Goal: Information Seeking & Learning: Compare options

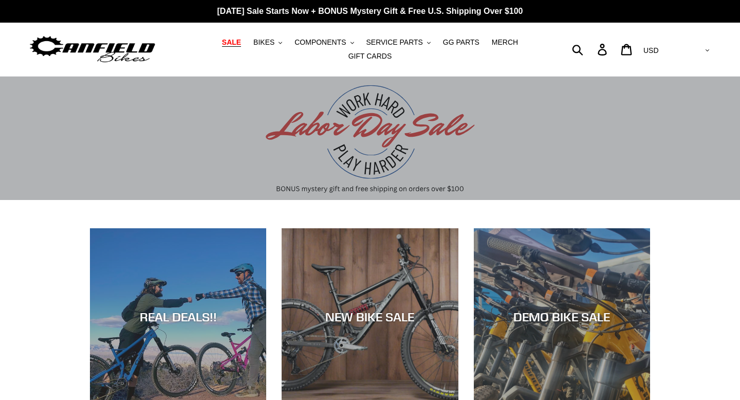
click at [241, 42] on span "SALE" at bounding box center [231, 42] width 19 height 9
click at [269, 44] on span "BIKES" at bounding box center [263, 42] width 21 height 9
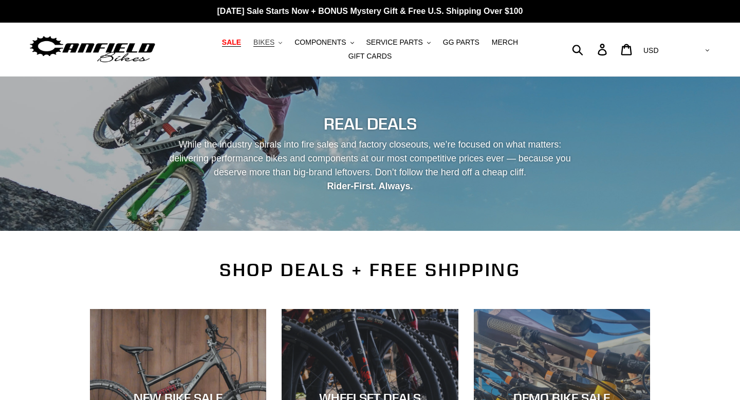
click at [278, 42] on button "BIKES .cls-1{fill:#231f20}" at bounding box center [267, 42] width 39 height 14
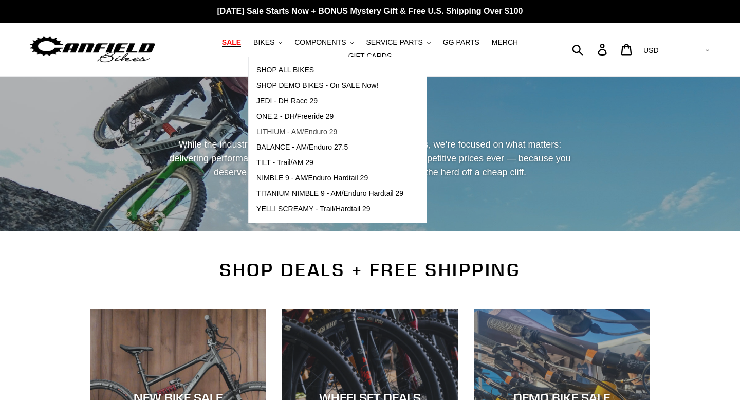
click at [288, 129] on span "LITHIUM - AM/Enduro 29" at bounding box center [296, 131] width 81 height 9
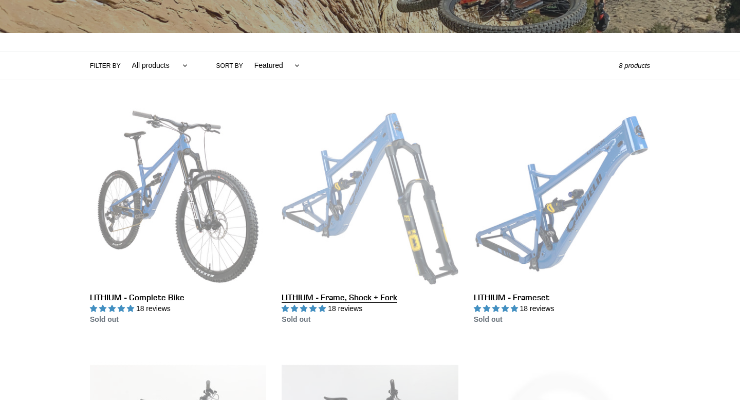
scroll to position [208, 0]
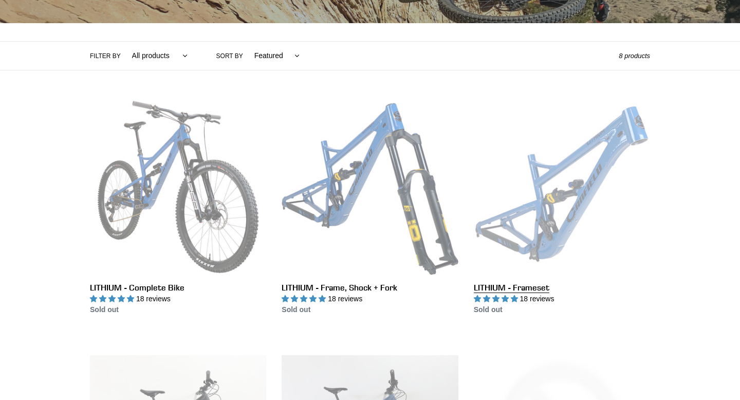
click at [526, 221] on link "LITHIUM - Frameset" at bounding box center [562, 207] width 176 height 216
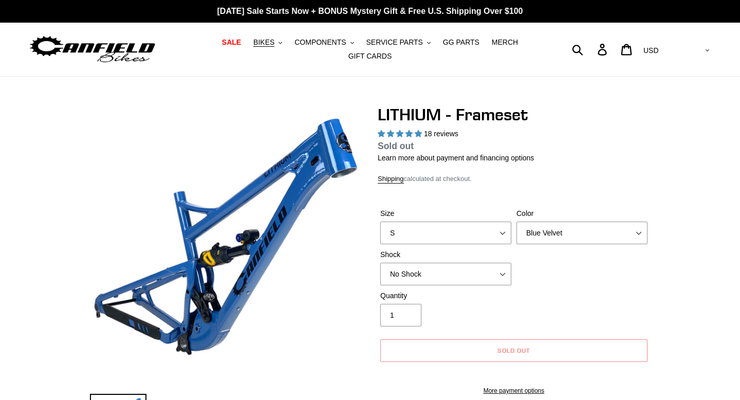
select select "highest-rating"
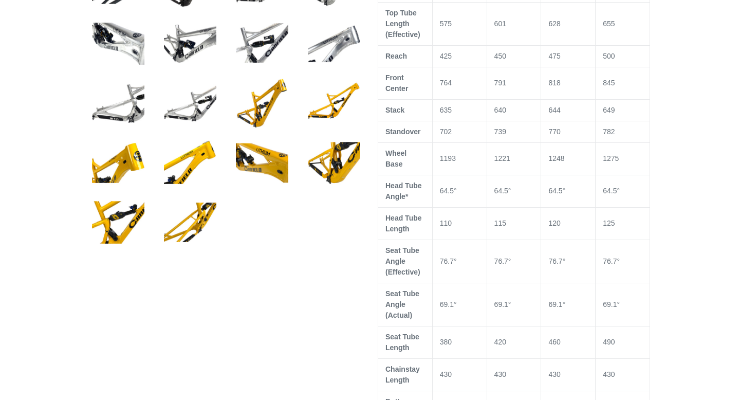
scroll to position [617, 0]
click at [248, 123] on img at bounding box center [262, 102] width 56 height 56
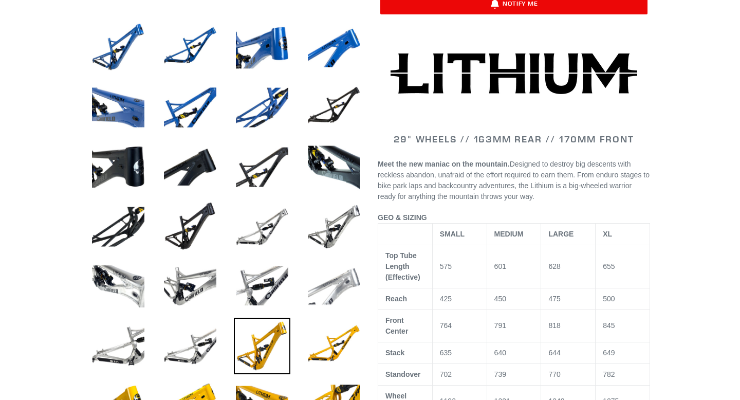
scroll to position [379, 0]
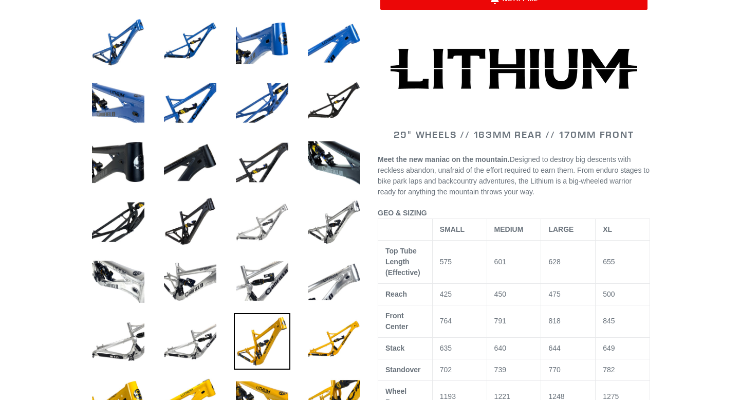
click at [271, 227] on img at bounding box center [262, 222] width 56 height 56
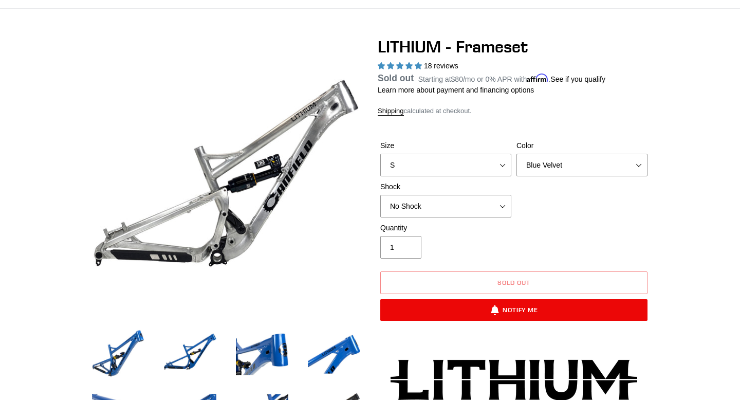
scroll to position [0, 0]
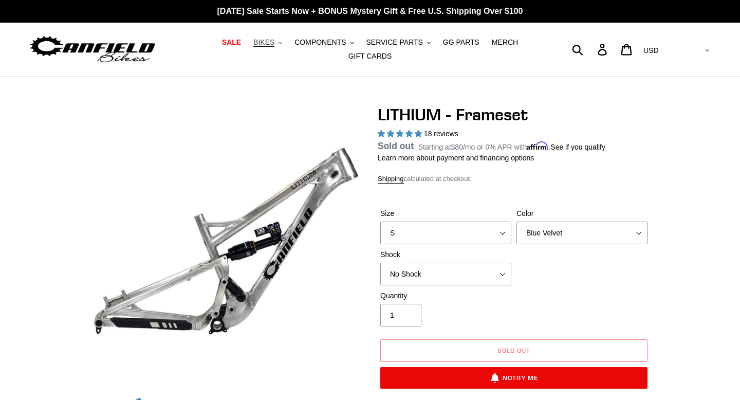
click at [277, 44] on button "BIKES .cls-1{fill:#231f20}" at bounding box center [267, 42] width 39 height 14
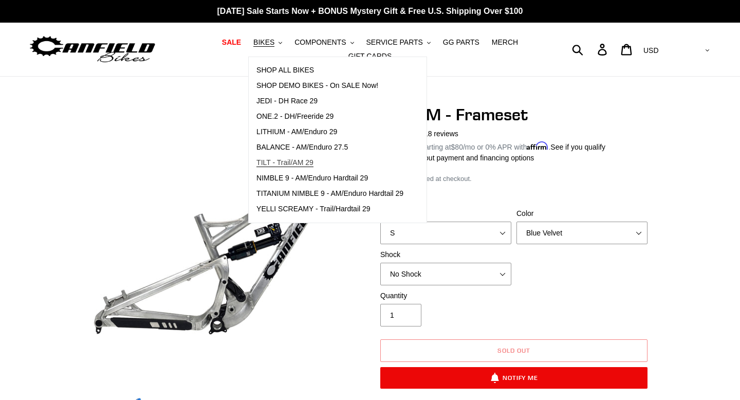
click at [280, 162] on span "TILT - Trail/AM 29" at bounding box center [284, 162] width 57 height 9
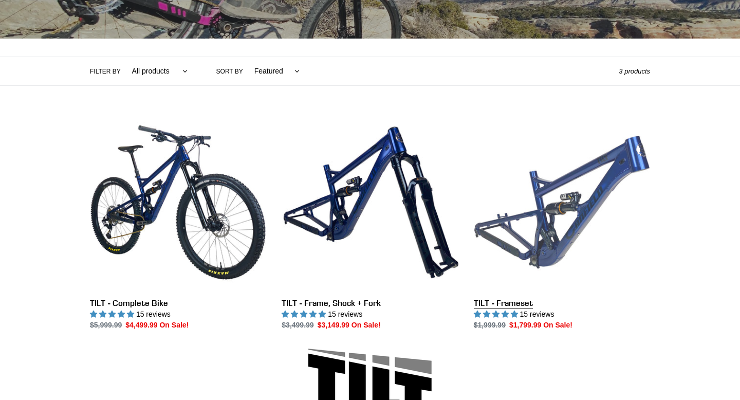
click at [515, 213] on link "TILT - Frameset" at bounding box center [562, 222] width 176 height 216
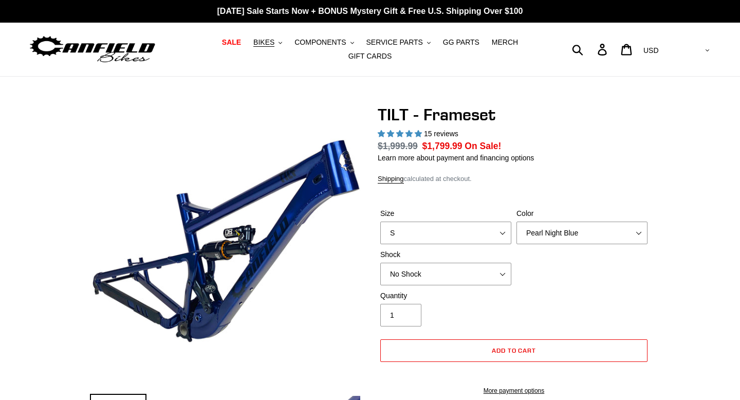
select select "highest-rating"
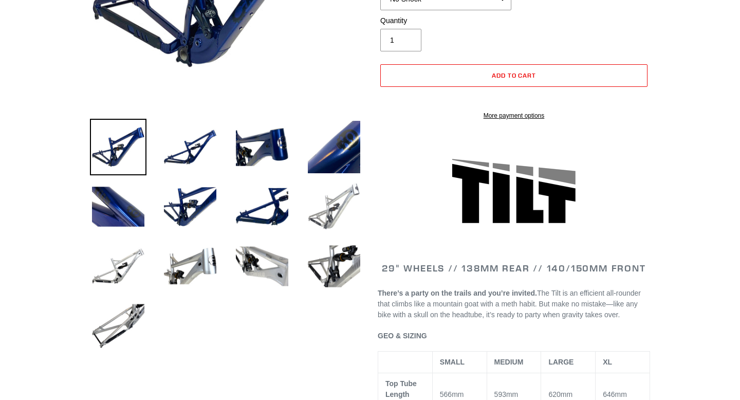
click at [329, 213] on img at bounding box center [334, 206] width 56 height 56
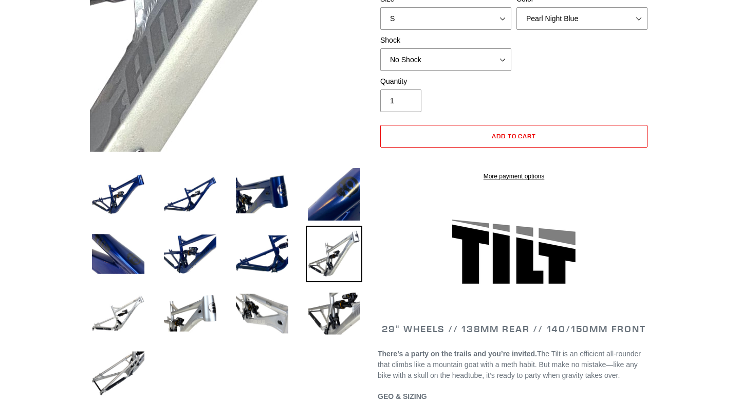
scroll to position [236, 0]
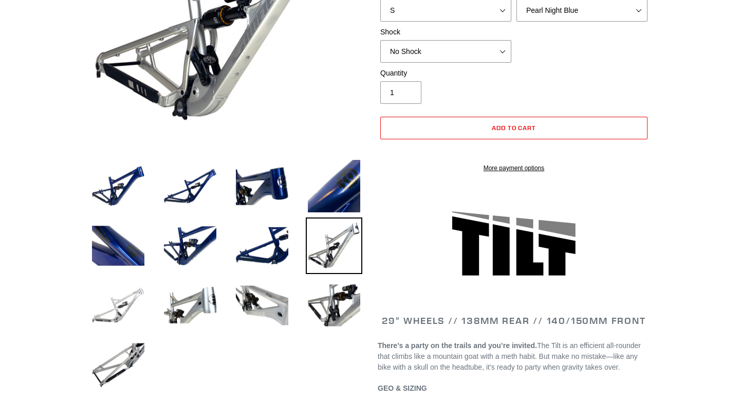
click at [122, 325] on img at bounding box center [118, 305] width 56 height 56
